Goal: Transaction & Acquisition: Book appointment/travel/reservation

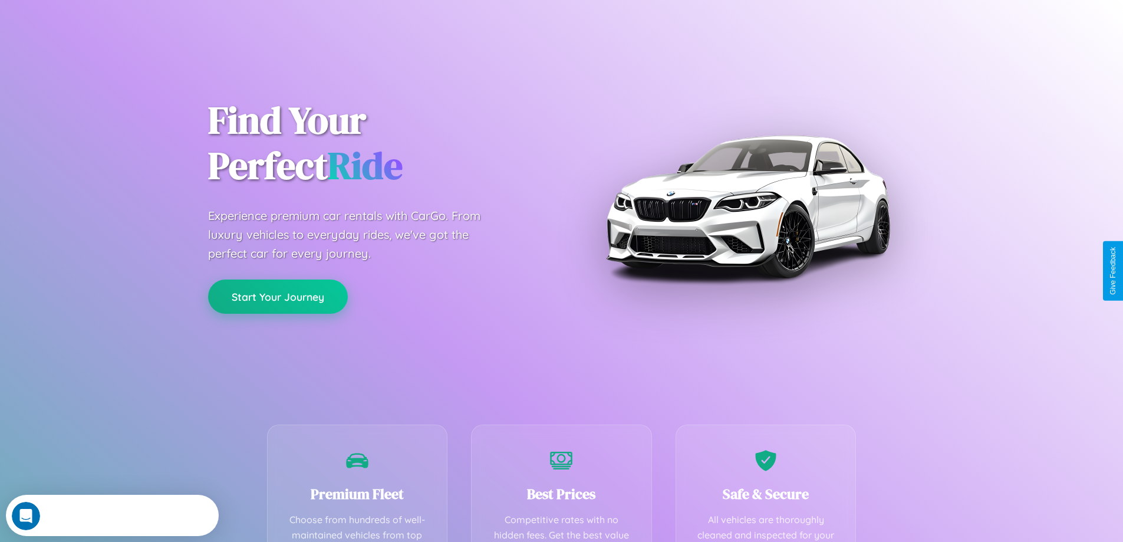
click at [278, 297] on button "Start Your Journey" at bounding box center [278, 297] width 140 height 34
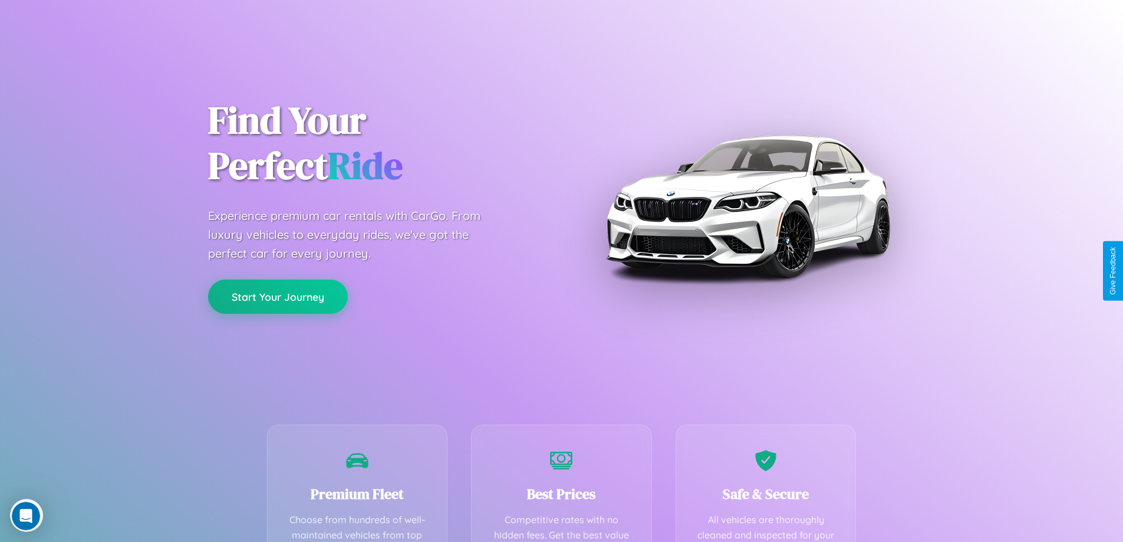
click at [278, 296] on button "Start Your Journey" at bounding box center [278, 297] width 140 height 34
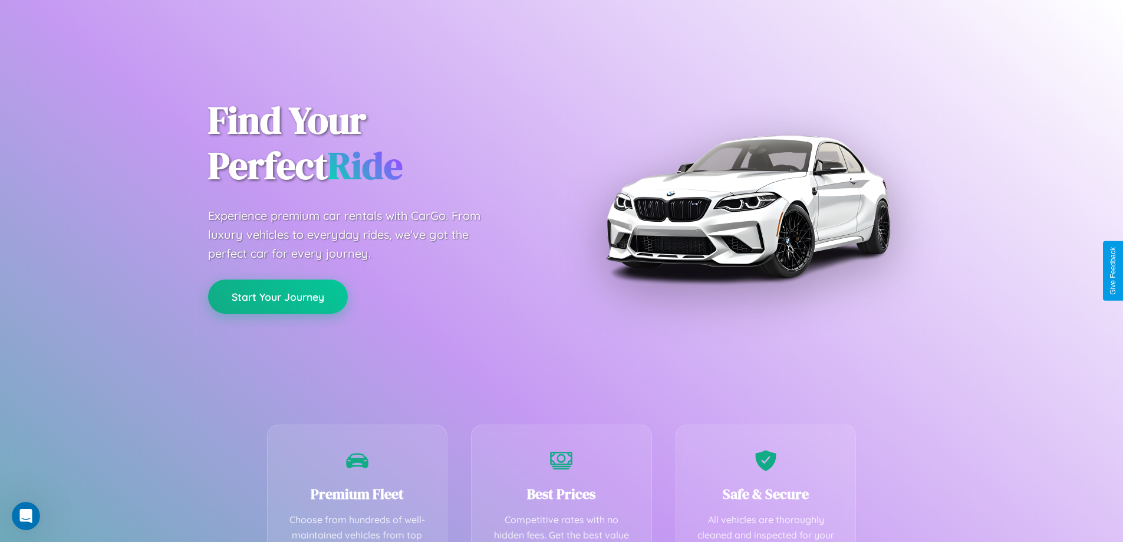
click at [278, 296] on button "Start Your Journey" at bounding box center [278, 297] width 140 height 34
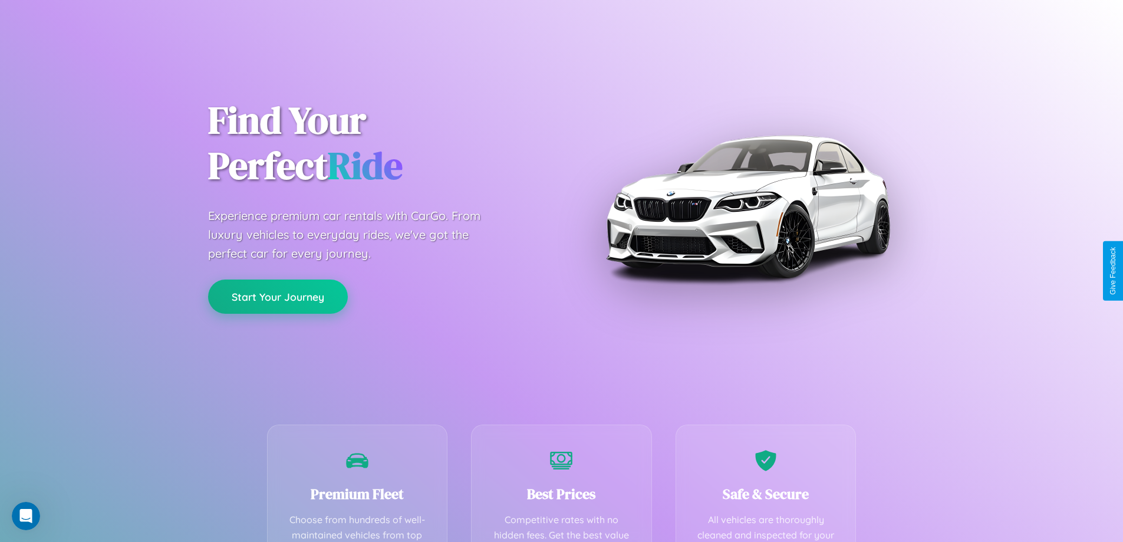
click at [278, 296] on button "Start Your Journey" at bounding box center [278, 297] width 140 height 34
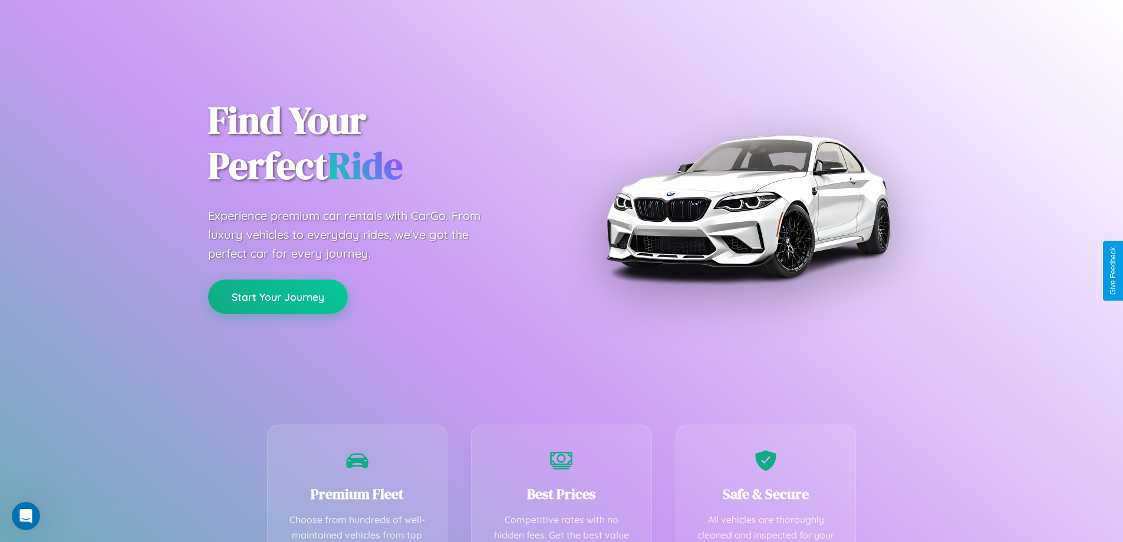
click at [278, 296] on button "Start Your Journey" at bounding box center [278, 297] width 140 height 34
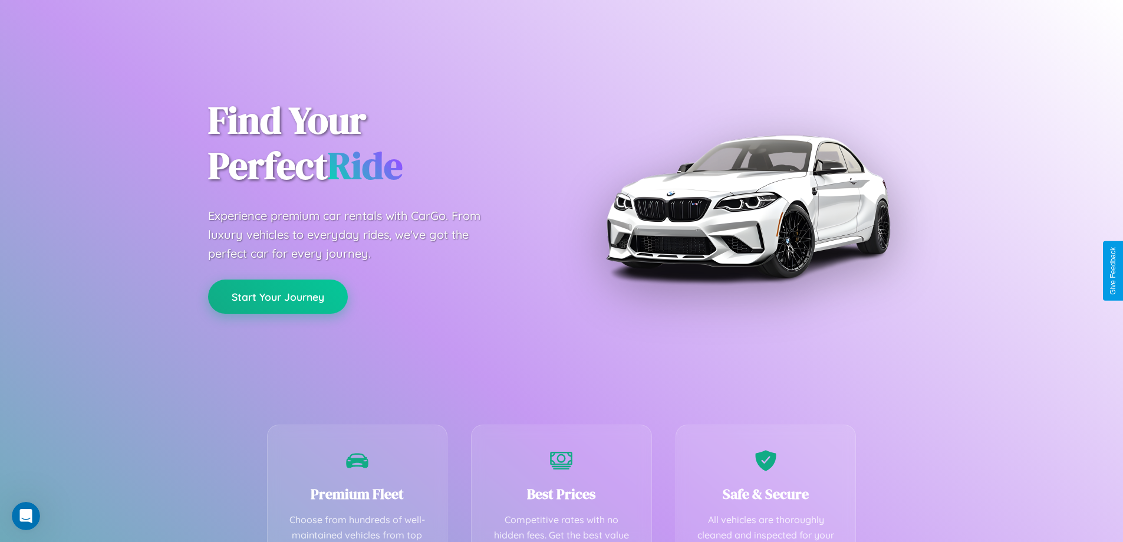
click at [278, 296] on button "Start Your Journey" at bounding box center [278, 297] width 140 height 34
